Goal: Task Accomplishment & Management: Use online tool/utility

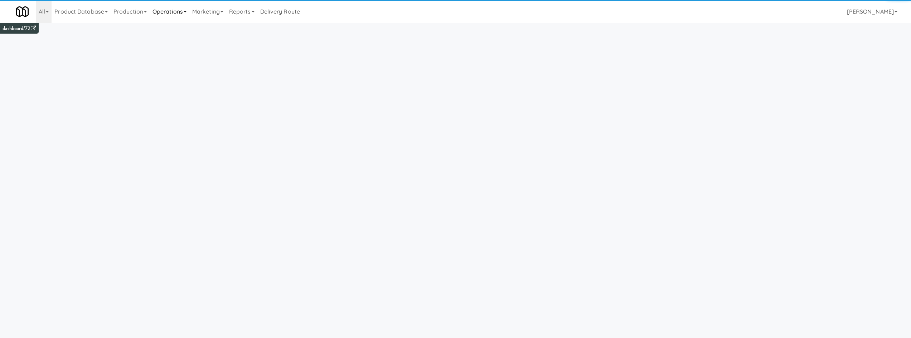
click at [187, 18] on link "Operations" at bounding box center [170, 11] width 40 height 23
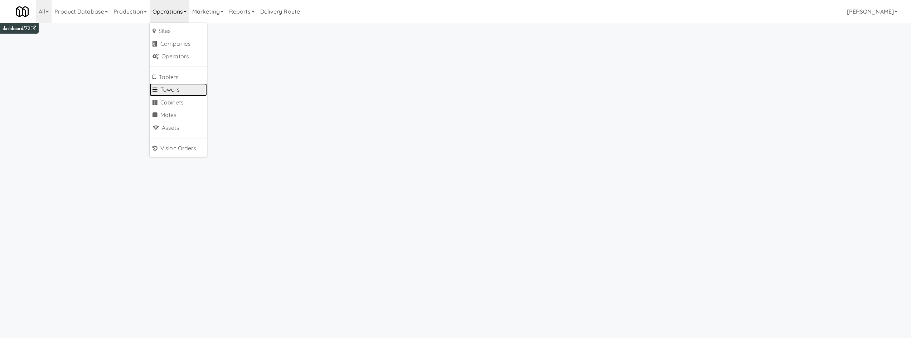
click at [184, 91] on link "Towers" at bounding box center [178, 89] width 57 height 13
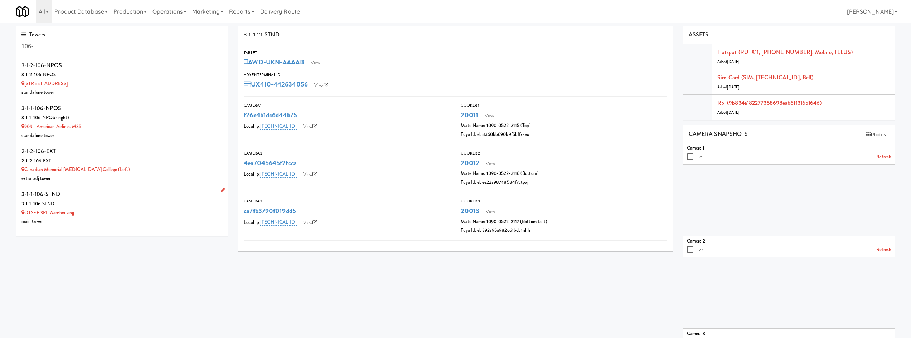
click at [151, 199] on div "3-1-1-106-STND" at bounding box center [121, 194] width 201 height 11
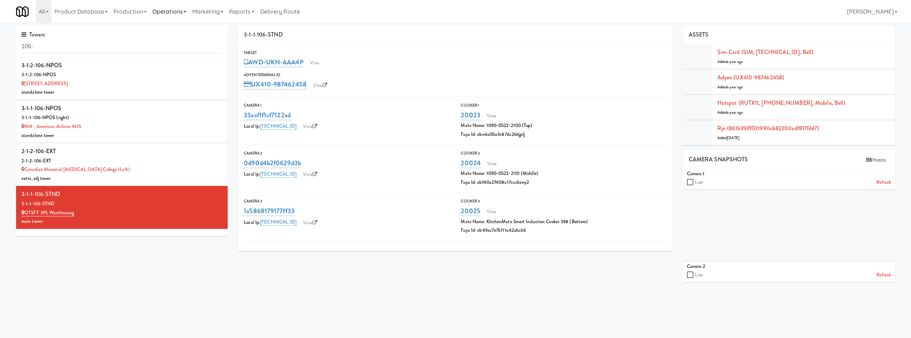
click at [179, 10] on link "Operations" at bounding box center [170, 11] width 40 height 23
click at [476, 308] on div "3-1-1-106-STND Tablet AWD-UKN-AAA4P View Adyen Terminal Id UX410-987462458 View…" at bounding box center [566, 239] width 667 height 427
click at [64, 47] on input "106-" at bounding box center [121, 46] width 201 height 13
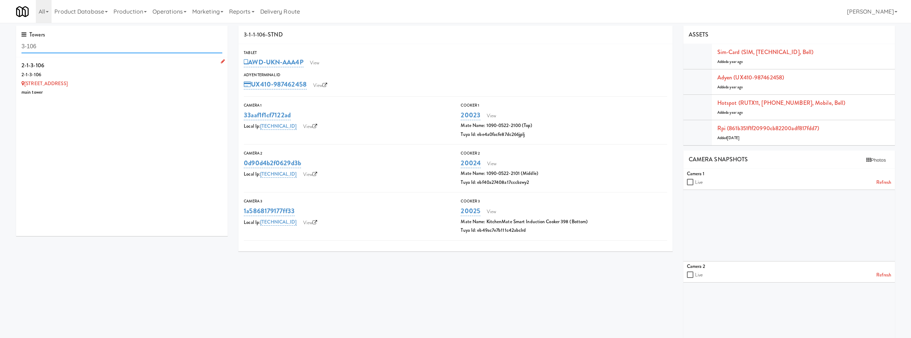
type input "3-106"
click at [110, 76] on div "2-1-3-106" at bounding box center [121, 75] width 201 height 9
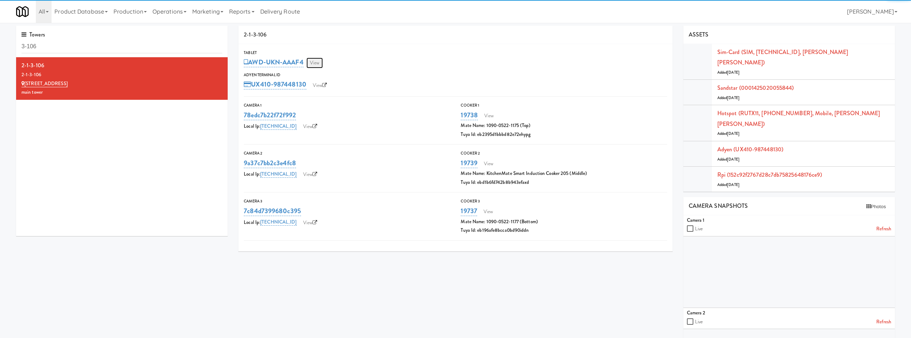
click at [309, 59] on link "View" at bounding box center [314, 63] width 16 height 11
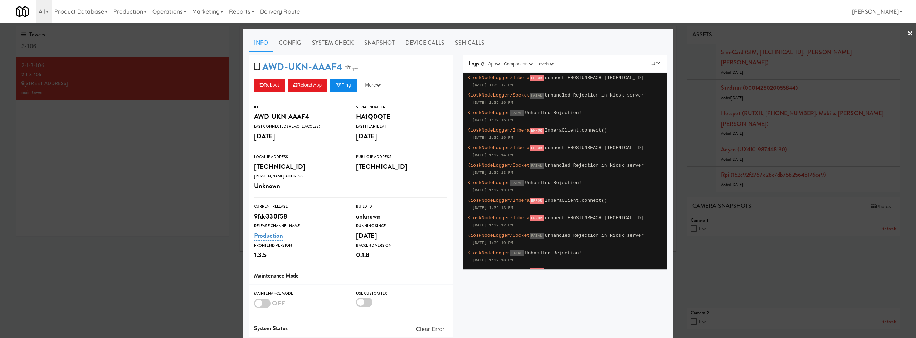
drag, startPoint x: 360, startPoint y: 77, endPoint x: 352, endPoint y: 83, distance: 9.2
click at [358, 78] on div "AWD-UKN-AAAF4 Esper Reboot Reload App Ping More Ping Server Restart Server Forc…" at bounding box center [351, 77] width 204 height 44
click at [352, 83] on button "Ping" at bounding box center [343, 85] width 26 height 13
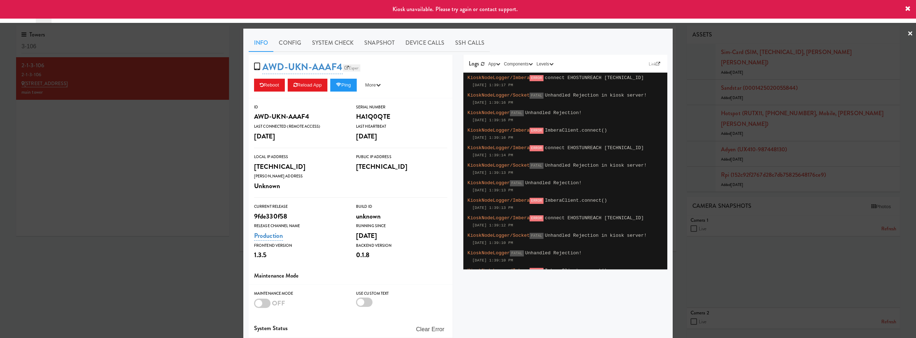
click at [356, 67] on link "Esper" at bounding box center [352, 67] width 18 height 7
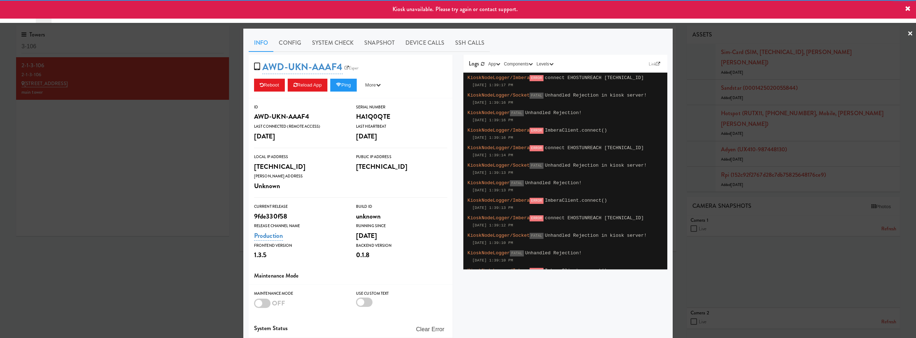
click at [181, 124] on div at bounding box center [458, 169] width 916 height 338
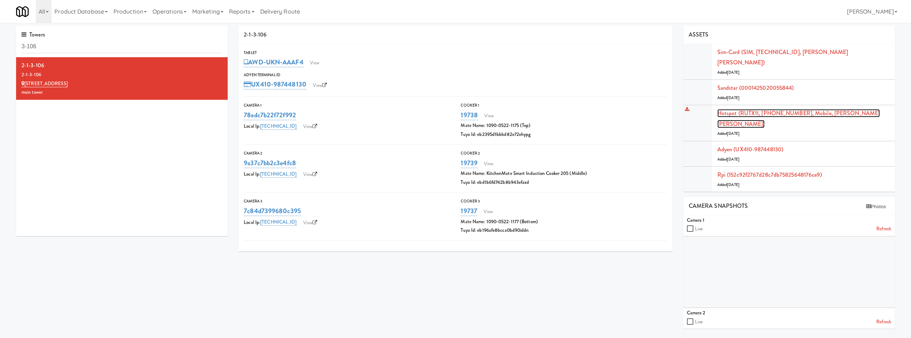
click at [780, 109] on link "Hotspot (RUTX11, 6000063366, Mobile, ROGERS ROGERS)" at bounding box center [798, 118] width 163 height 19
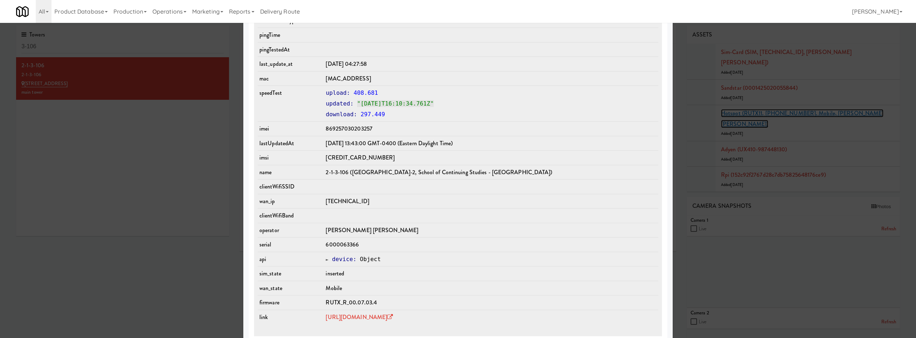
scroll to position [418, 0]
click at [393, 315] on link "https://rms.teltonika-networks.com/devices/655234" at bounding box center [359, 317] width 67 height 8
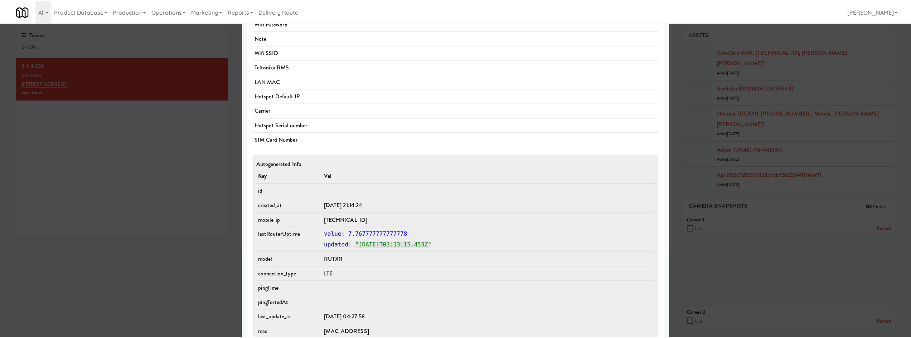
scroll to position [83, 0]
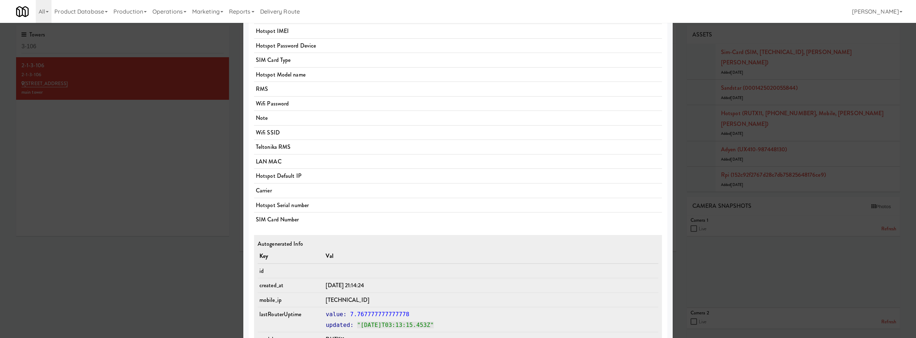
click at [171, 239] on div at bounding box center [458, 169] width 916 height 338
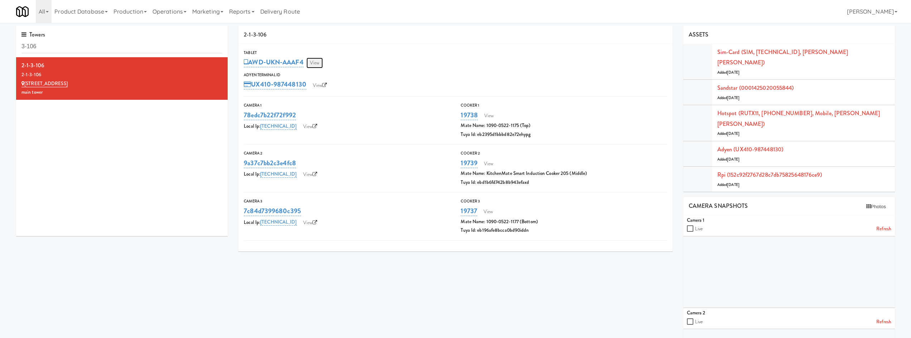
click at [315, 64] on link "View" at bounding box center [314, 63] width 16 height 11
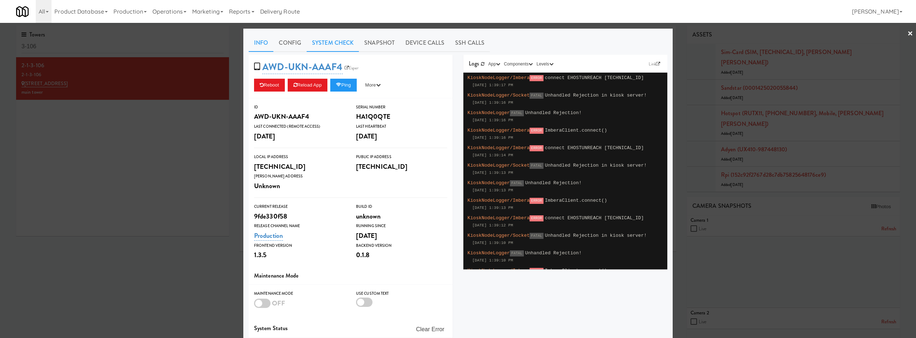
click at [347, 48] on link "System Check" at bounding box center [333, 43] width 52 height 18
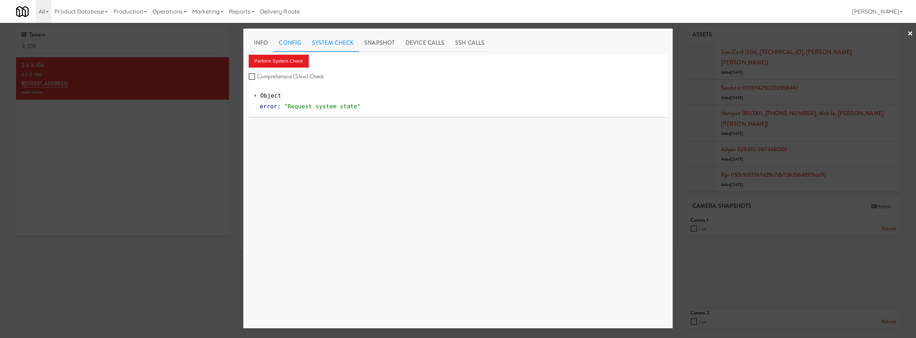
drag, startPoint x: 263, startPoint y: 39, endPoint x: 281, endPoint y: 50, distance: 21.7
click at [263, 39] on link "Info" at bounding box center [261, 43] width 25 height 18
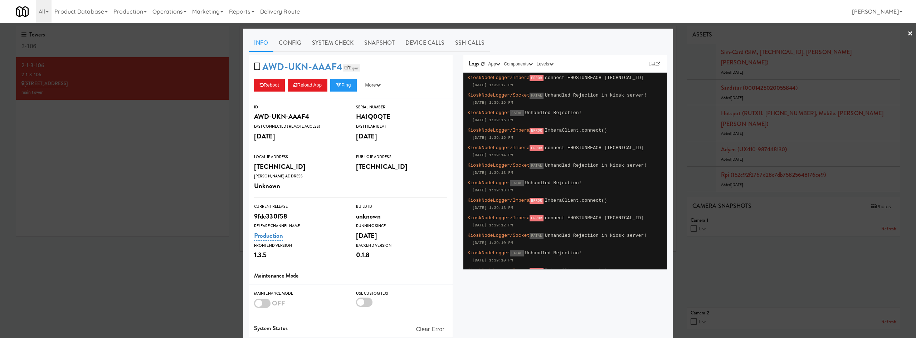
click at [348, 68] on link "Esper" at bounding box center [352, 67] width 18 height 7
click at [340, 84] on icon at bounding box center [338, 85] width 5 height 5
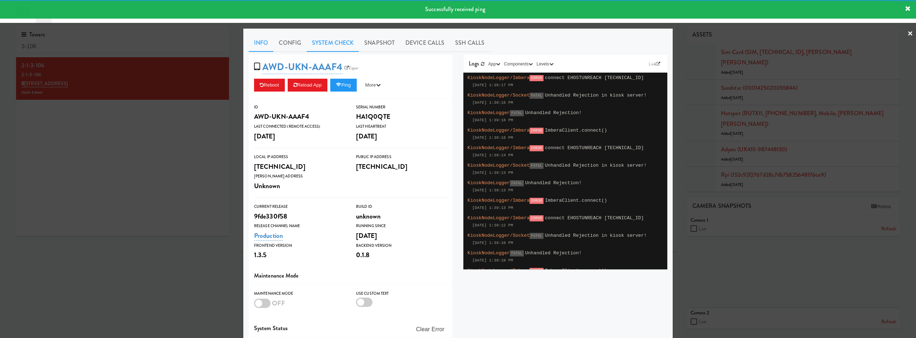
click at [339, 45] on link "System Check" at bounding box center [333, 43] width 52 height 18
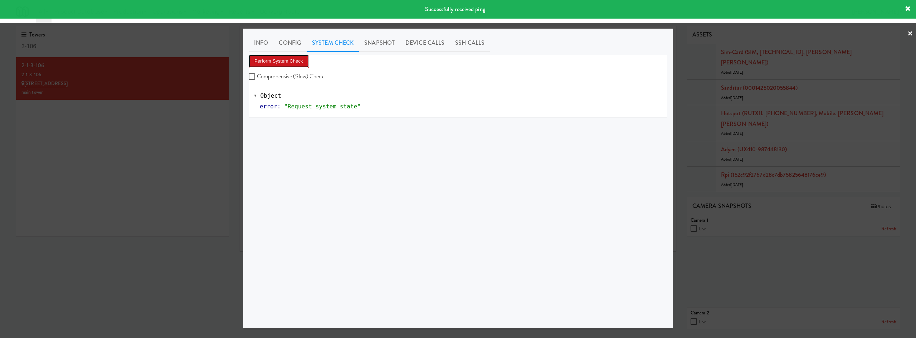
click at [302, 57] on button "Perform System Check" at bounding box center [279, 61] width 60 height 13
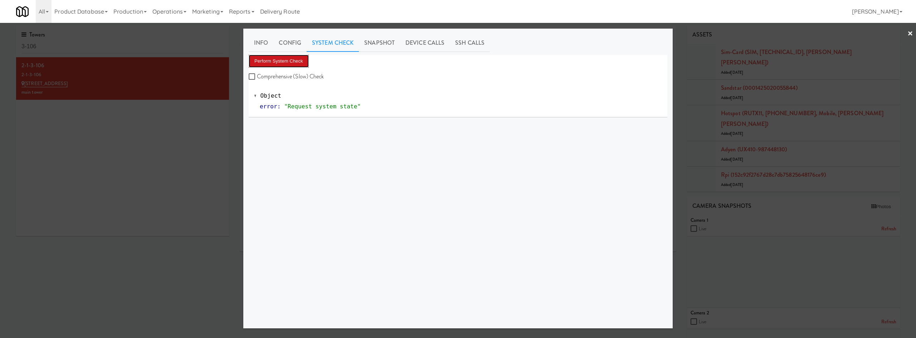
click at [271, 62] on button "Perform System Check" at bounding box center [279, 61] width 60 height 13
click at [260, 42] on link "Info" at bounding box center [261, 43] width 25 height 18
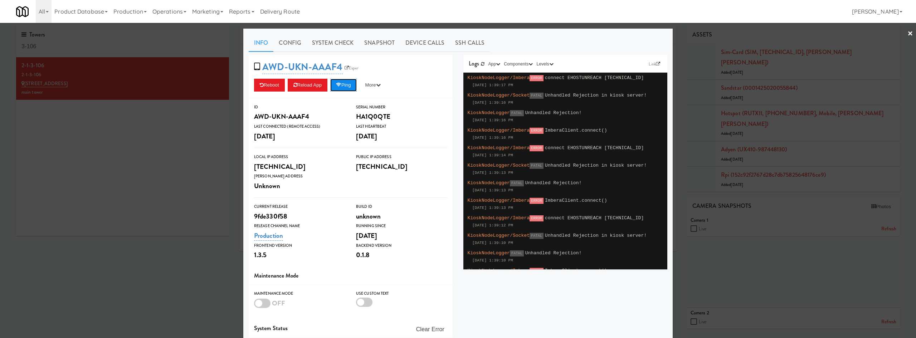
click at [342, 83] on button "Ping" at bounding box center [343, 85] width 26 height 13
click at [349, 84] on button "Ping" at bounding box center [343, 85] width 26 height 13
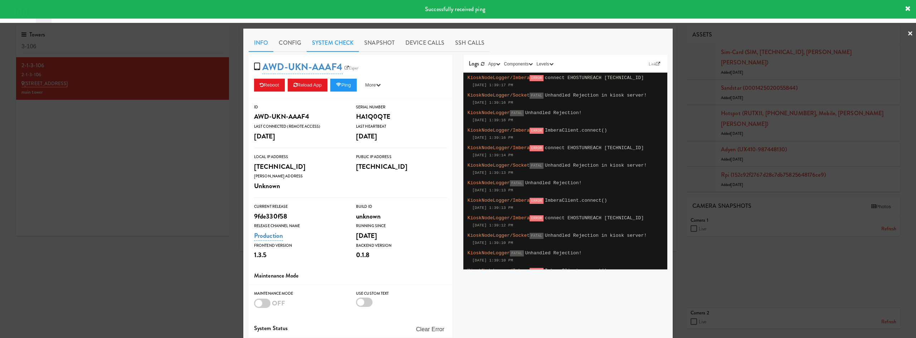
click at [329, 43] on link "System Check" at bounding box center [333, 43] width 52 height 18
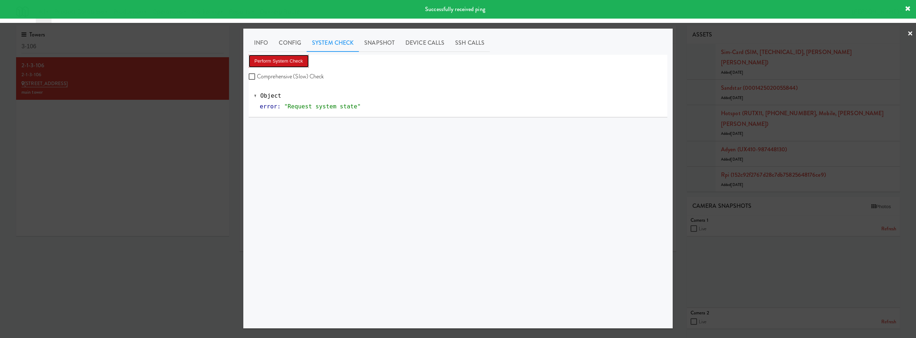
click at [303, 62] on button "Perform System Check" at bounding box center [279, 61] width 60 height 13
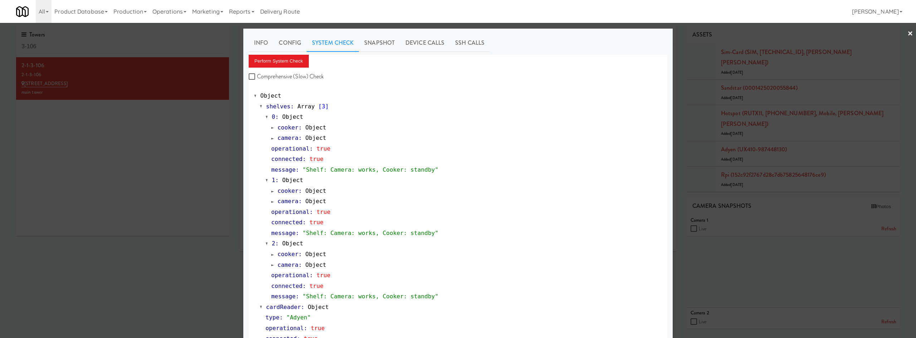
click at [147, 233] on div at bounding box center [458, 169] width 916 height 338
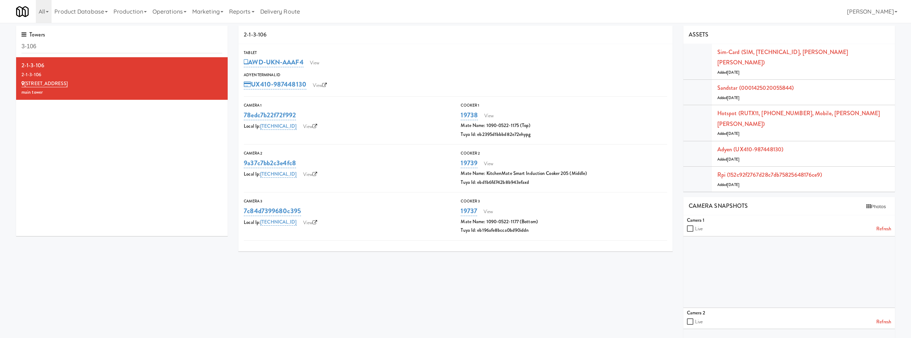
drag, startPoint x: 882, startPoint y: 210, endPoint x: 880, endPoint y: 216, distance: 5.6
click at [882, 225] on link "Refresh" at bounding box center [883, 229] width 15 height 9
click at [882, 318] on link "Refresh" at bounding box center [883, 322] width 15 height 9
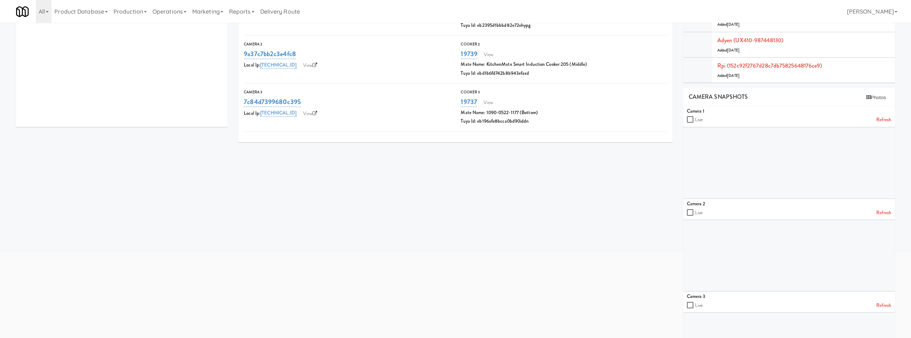
scroll to position [140, 0]
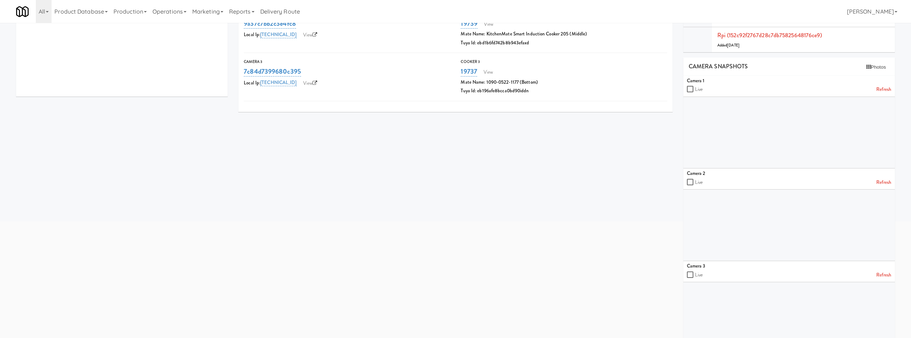
click at [878, 271] on link "Refresh" at bounding box center [883, 275] width 15 height 9
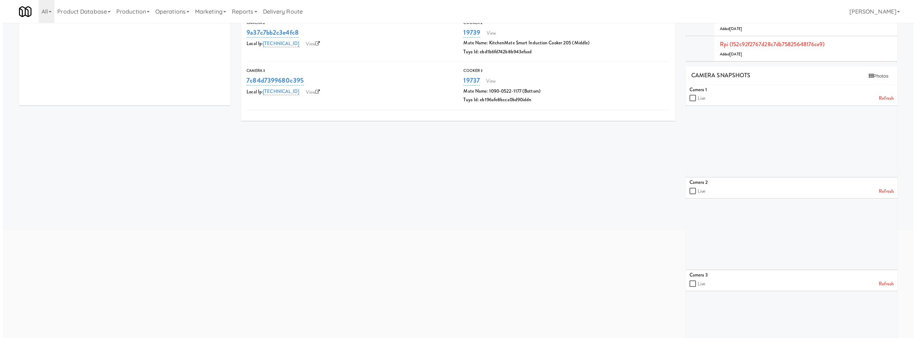
scroll to position [0, 0]
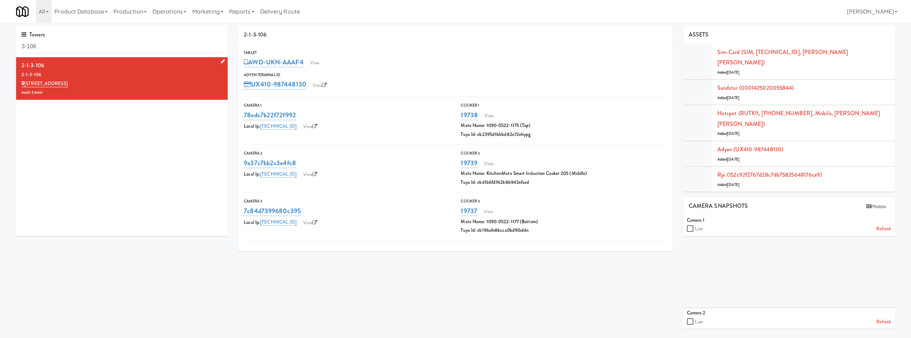
drag, startPoint x: 54, startPoint y: 66, endPoint x: 18, endPoint y: 68, distance: 35.5
click at [18, 68] on li "2-1-3-106 2-1-3-106 5035 South Service Road main tower" at bounding box center [122, 78] width 212 height 43
copy div "2-1-3-106"
click at [320, 62] on link "View" at bounding box center [314, 63] width 16 height 11
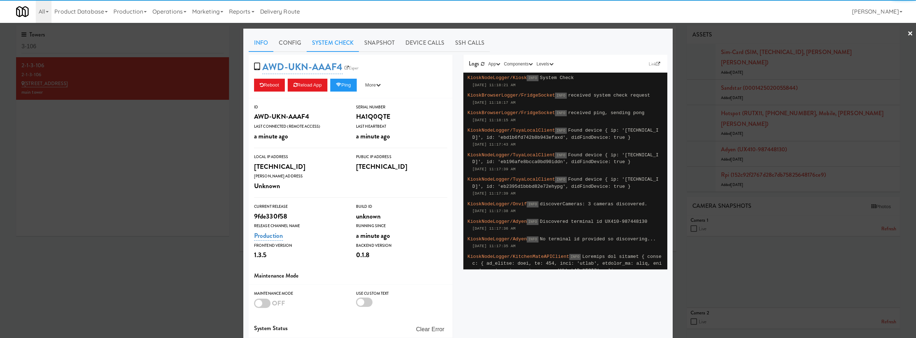
click at [319, 40] on link "System Check" at bounding box center [333, 43] width 52 height 18
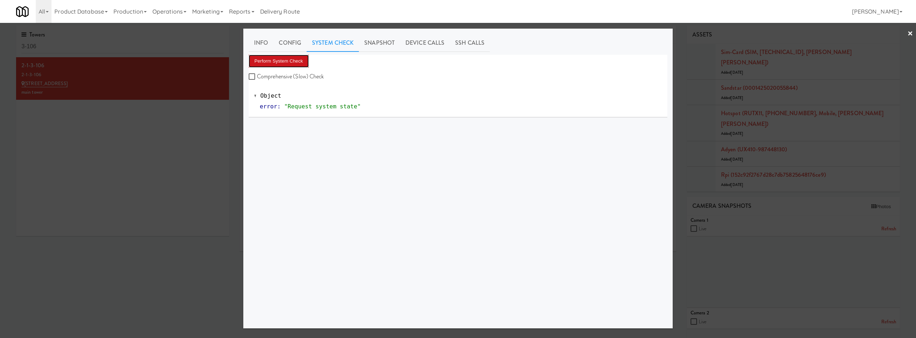
click at [280, 60] on button "Perform System Check" at bounding box center [279, 61] width 60 height 13
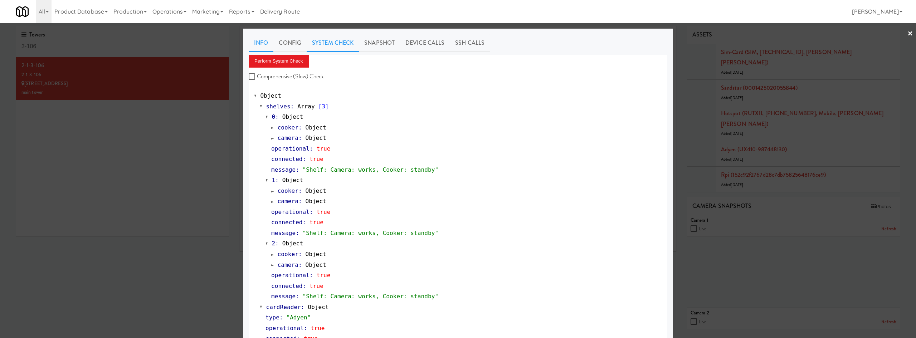
click at [260, 37] on link "Info" at bounding box center [261, 43] width 25 height 18
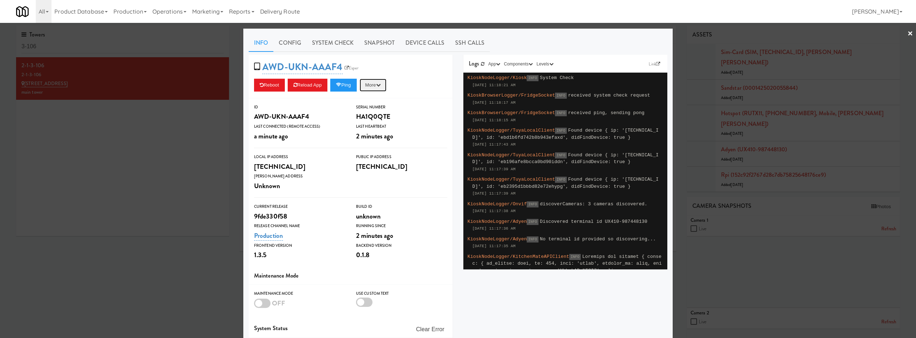
drag, startPoint x: 375, startPoint y: 84, endPoint x: 377, endPoint y: 91, distance: 6.7
click at [375, 84] on button "More" at bounding box center [373, 85] width 27 height 13
drag, startPoint x: 371, startPoint y: 144, endPoint x: 400, endPoint y: 144, distance: 29.4
click at [371, 143] on link "Unlock Fridge" at bounding box center [356, 145] width 65 height 13
drag, startPoint x: 335, startPoint y: 48, endPoint x: 332, endPoint y: 50, distance: 4.3
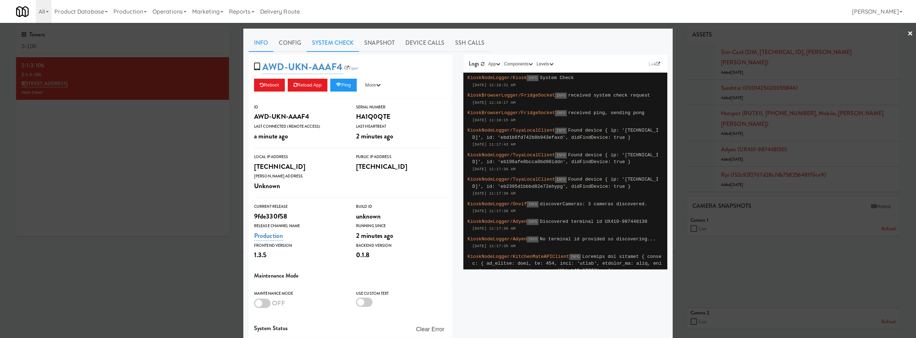
click at [335, 48] on link "System Check" at bounding box center [333, 43] width 52 height 18
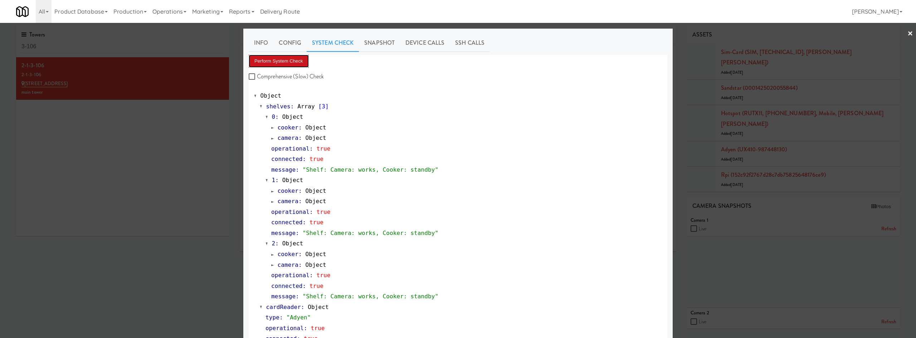
click at [268, 64] on button "Perform System Check" at bounding box center [279, 61] width 60 height 13
click at [690, 113] on div at bounding box center [458, 169] width 916 height 338
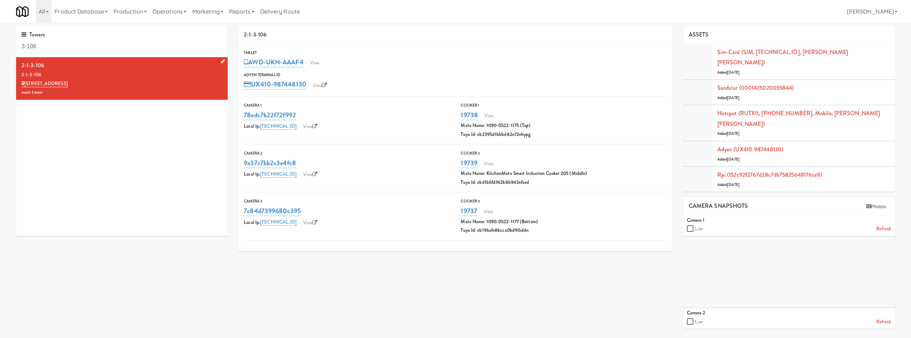
drag, startPoint x: 80, startPoint y: 81, endPoint x: 25, endPoint y: 84, distance: 54.8
click at [24, 84] on div "5035 South Service Road" at bounding box center [121, 83] width 201 height 9
copy link "5035 South Service Road"
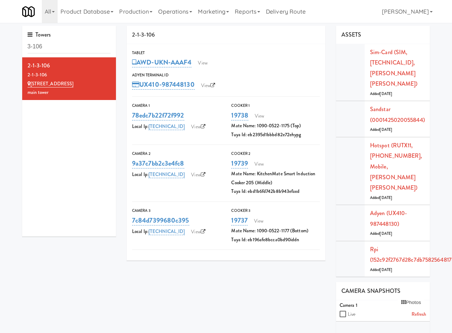
click at [208, 274] on div "2-1-3-106 Tablet AWD-UKN-AAAF4 View Adyen Terminal Id UX410-987448130 View Came…" at bounding box center [278, 305] width 314 height 558
click at [68, 84] on link "5035 South Service Road" at bounding box center [51, 83] width 46 height 7
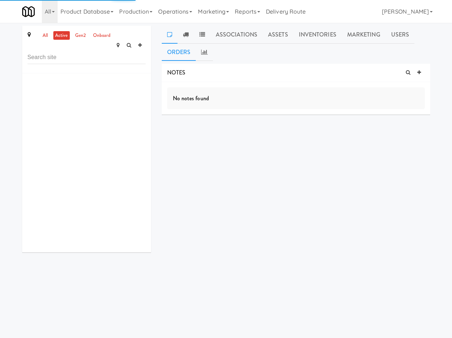
click at [172, 50] on link "Orders" at bounding box center [179, 52] width 34 height 18
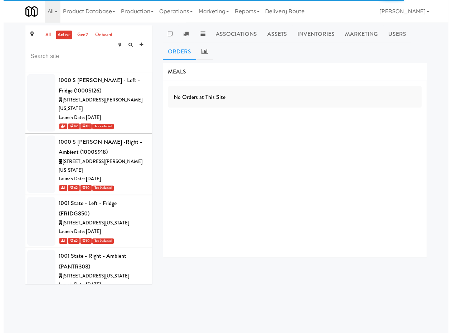
scroll to position [3992, 0]
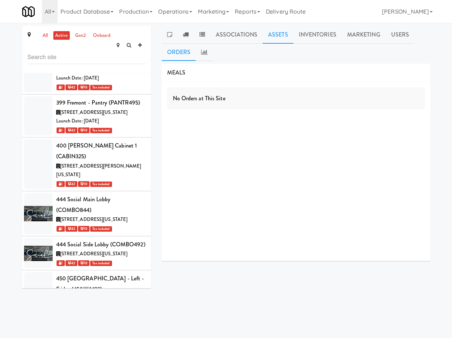
drag, startPoint x: 280, startPoint y: 45, endPoint x: 285, endPoint y: 39, distance: 8.2
click at [281, 44] on ul "Associations Assets Inventories Marketing Users Orders" at bounding box center [296, 43] width 268 height 35
click at [285, 39] on link "Assets" at bounding box center [278, 35] width 31 height 18
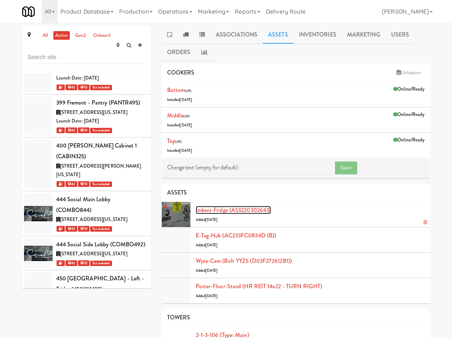
click at [268, 209] on link "Imbera-fridge (A53220302643)" at bounding box center [234, 210] width 76 height 8
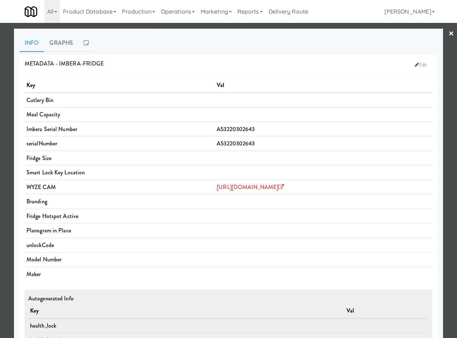
click at [217, 128] on span "A53220302643" at bounding box center [236, 129] width 38 height 8
copy span "A53220302643"
click at [450, 58] on div at bounding box center [228, 169] width 457 height 338
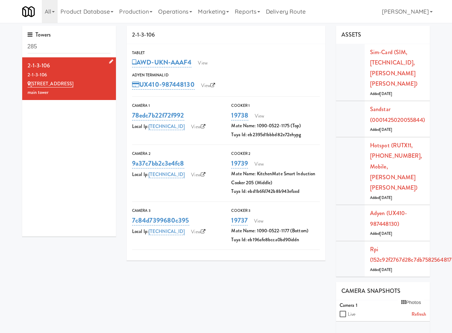
drag, startPoint x: 86, startPoint y: 84, endPoint x: 29, endPoint y: 86, distance: 57.3
click at [29, 86] on div "5035 South Service Road" at bounding box center [69, 83] width 83 height 9
copy link "5035 South Service Road"
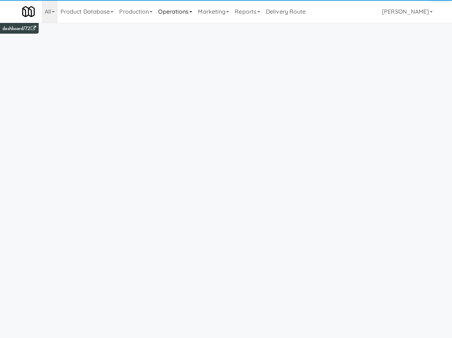
click at [168, 17] on link "Operations" at bounding box center [175, 11] width 40 height 23
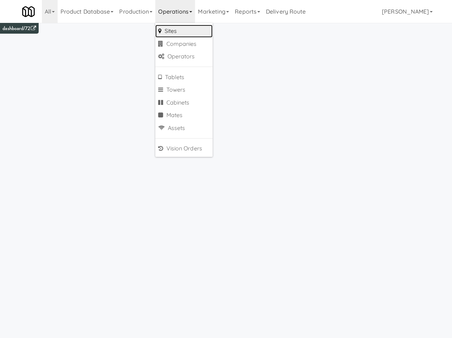
click at [178, 35] on link "Sites" at bounding box center [183, 31] width 57 height 13
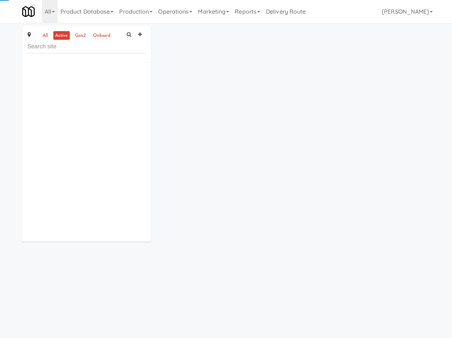
drag, startPoint x: 180, startPoint y: 3, endPoint x: 175, endPoint y: 28, distance: 25.6
click at [180, 3] on link "Operations" at bounding box center [175, 11] width 40 height 23
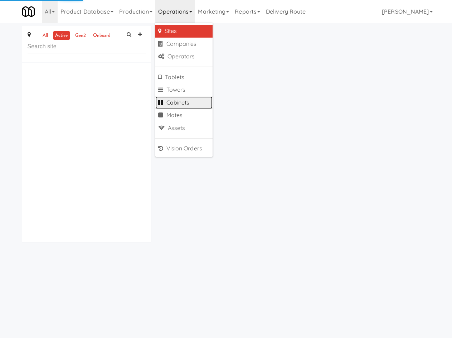
click at [195, 106] on link "Cabinets" at bounding box center [183, 102] width 57 height 13
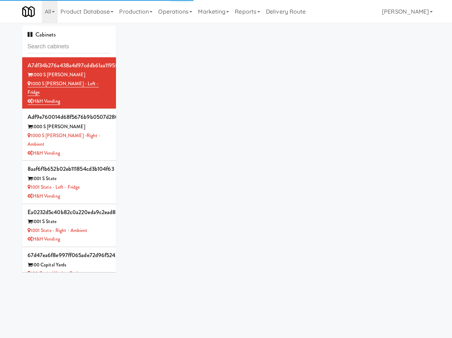
type input "Village at Commonwealth"
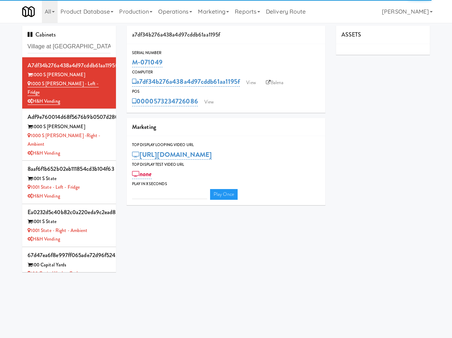
type input "3"
type input "Village at Commonwealth"
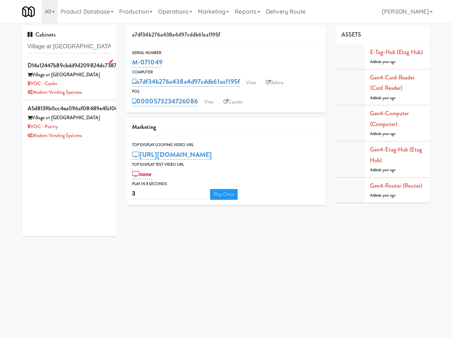
click at [109, 89] on li "d14a12447b89cbdd9d209824dc73870a Village at Commonwealth VOC - Cooler Modern Ve…" at bounding box center [69, 78] width 94 height 43
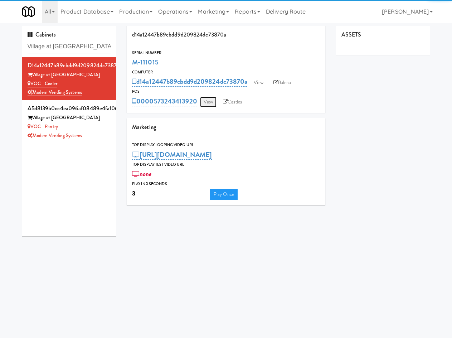
click at [204, 103] on link "View" at bounding box center [208, 102] width 16 height 11
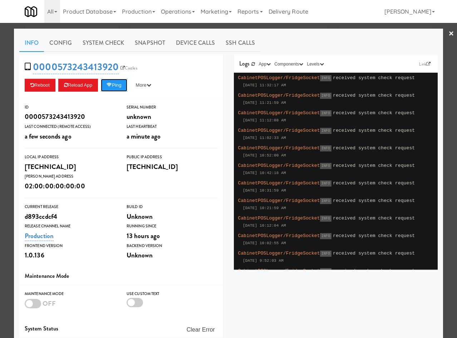
drag, startPoint x: 111, startPoint y: 88, endPoint x: 117, endPoint y: 74, distance: 14.8
click at [112, 88] on button "Ping" at bounding box center [114, 85] width 26 height 13
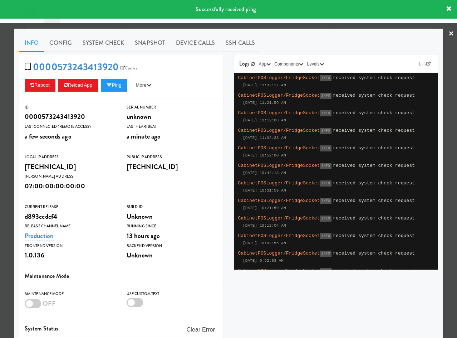
drag, startPoint x: 152, startPoint y: 42, endPoint x: 136, endPoint y: 53, distance: 19.6
click at [152, 42] on link "Snapshot" at bounding box center [150, 43] width 41 height 18
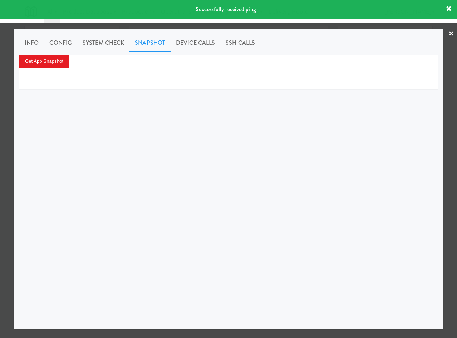
click at [39, 54] on div "Info Config System Check Snapshot Device Calls SSH Calls Get App Snapshot" at bounding box center [228, 178] width 419 height 289
click at [39, 58] on button "Get App Snapshot" at bounding box center [44, 61] width 50 height 13
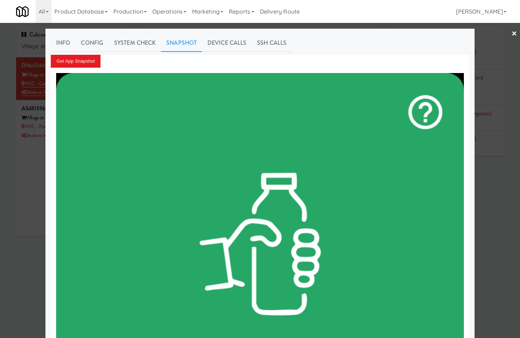
drag, startPoint x: 508, startPoint y: 226, endPoint x: 471, endPoint y: 225, distance: 36.5
click at [452, 226] on div at bounding box center [260, 169] width 520 height 338
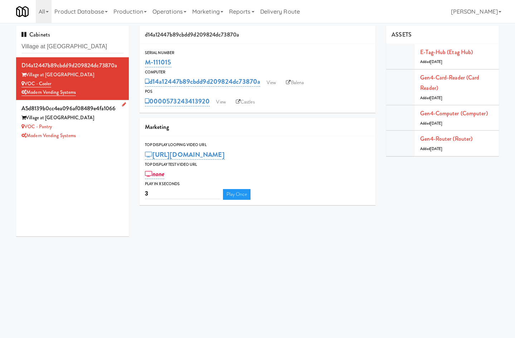
click at [91, 129] on div "VOC - Pantry" at bounding box center [72, 126] width 102 height 9
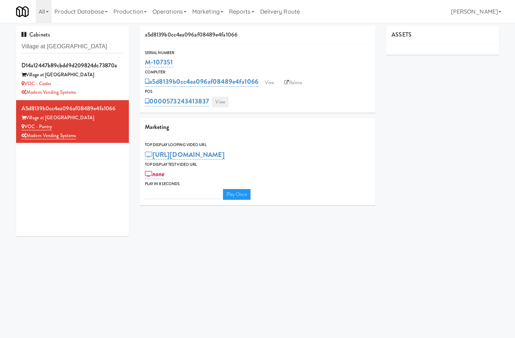
type input "3"
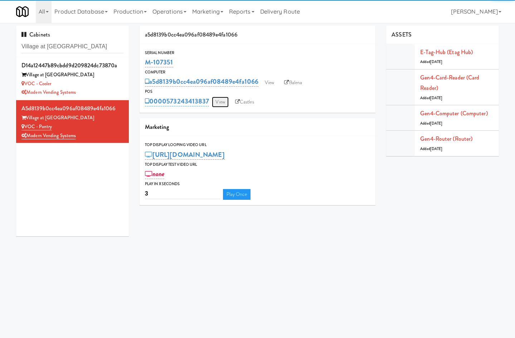
click at [220, 105] on link "View" at bounding box center [220, 102] width 16 height 11
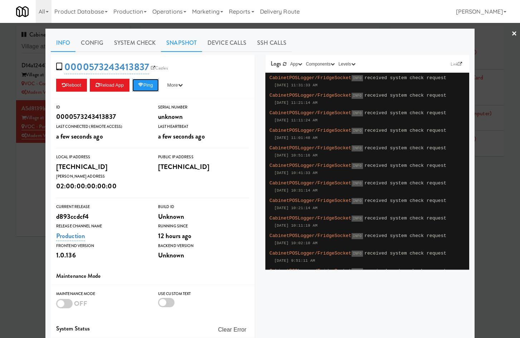
drag, startPoint x: 154, startPoint y: 85, endPoint x: 162, endPoint y: 51, distance: 34.8
click at [154, 85] on button "Ping" at bounding box center [145, 85] width 26 height 13
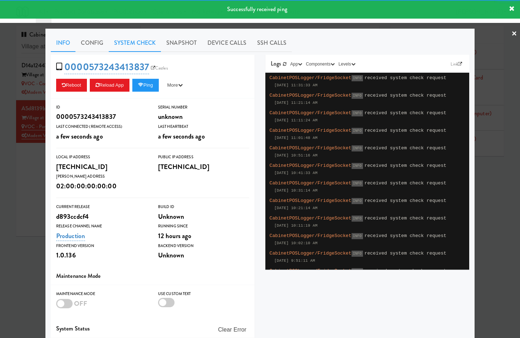
click at [133, 43] on link "System Check" at bounding box center [135, 43] width 52 height 18
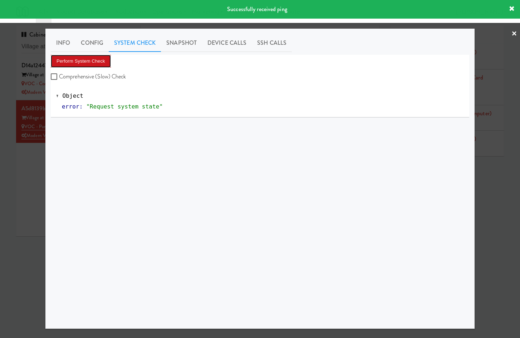
click at [90, 62] on button "Perform System Check" at bounding box center [81, 61] width 60 height 13
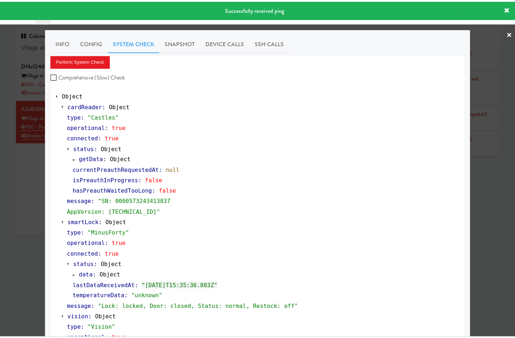
scroll to position [228, 0]
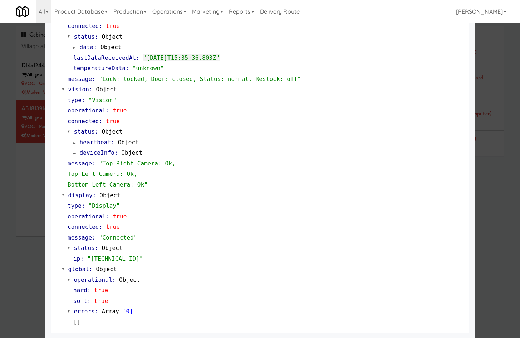
drag, startPoint x: 115, startPoint y: 148, endPoint x: 139, endPoint y: 138, distance: 25.3
click at [115, 148] on div "deviceInfo : Object" at bounding box center [268, 152] width 391 height 11
click at [452, 165] on div at bounding box center [260, 169] width 520 height 338
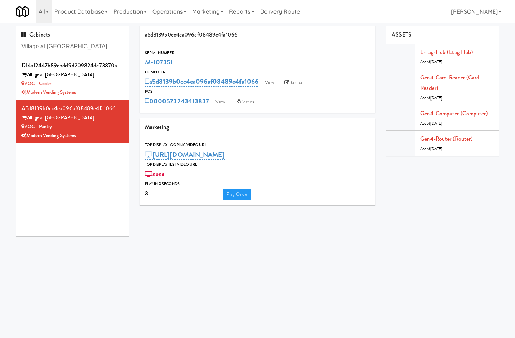
click at [355, 264] on body "Okay Okay Select date: previous 2025-Sep next Su Mo Tu We Th Fr Sa 31 1 2 3 4 5…" at bounding box center [257, 192] width 515 height 338
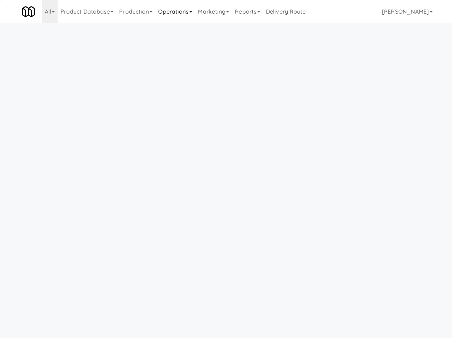
click at [173, 12] on link "Operations" at bounding box center [175, 11] width 40 height 23
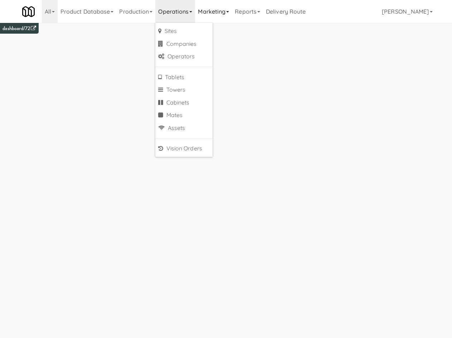
click at [218, 8] on link "Marketing" at bounding box center [213, 11] width 37 height 23
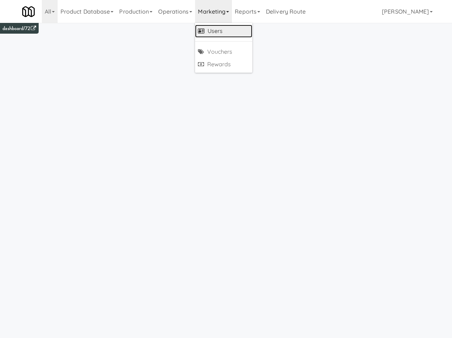
click at [219, 27] on link "Users" at bounding box center [223, 31] width 57 height 13
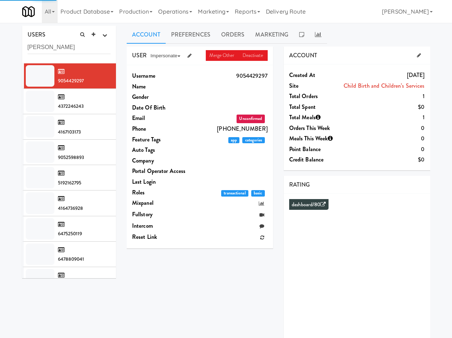
type input "[PERSON_NAME]"
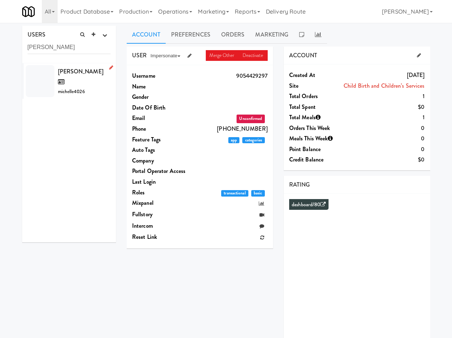
click at [76, 72] on span "[PERSON_NAME]" at bounding box center [80, 76] width 45 height 19
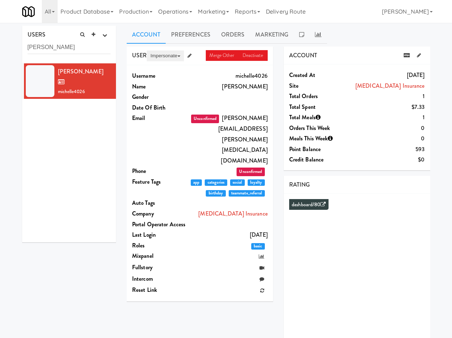
click at [161, 56] on button "Impersonate" at bounding box center [165, 55] width 37 height 11
click at [174, 67] on icon at bounding box center [173, 69] width 6 height 6
